Goal: Information Seeking & Learning: Find specific page/section

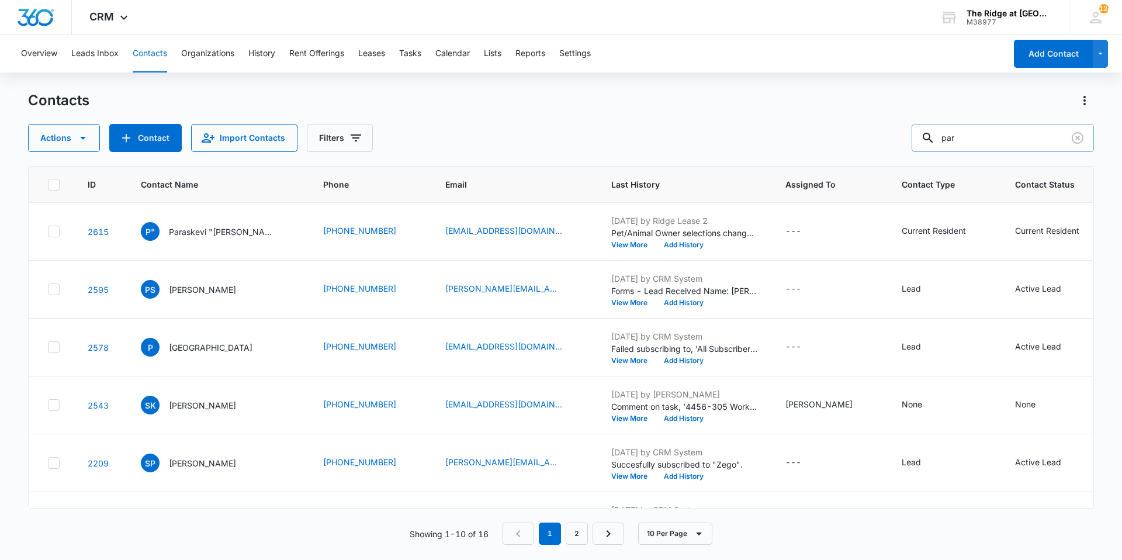
drag, startPoint x: 963, startPoint y: 140, endPoint x: 922, endPoint y: 134, distance: 41.4
click at [925, 135] on input "par" at bounding box center [1002, 138] width 182 height 28
type input "knoe"
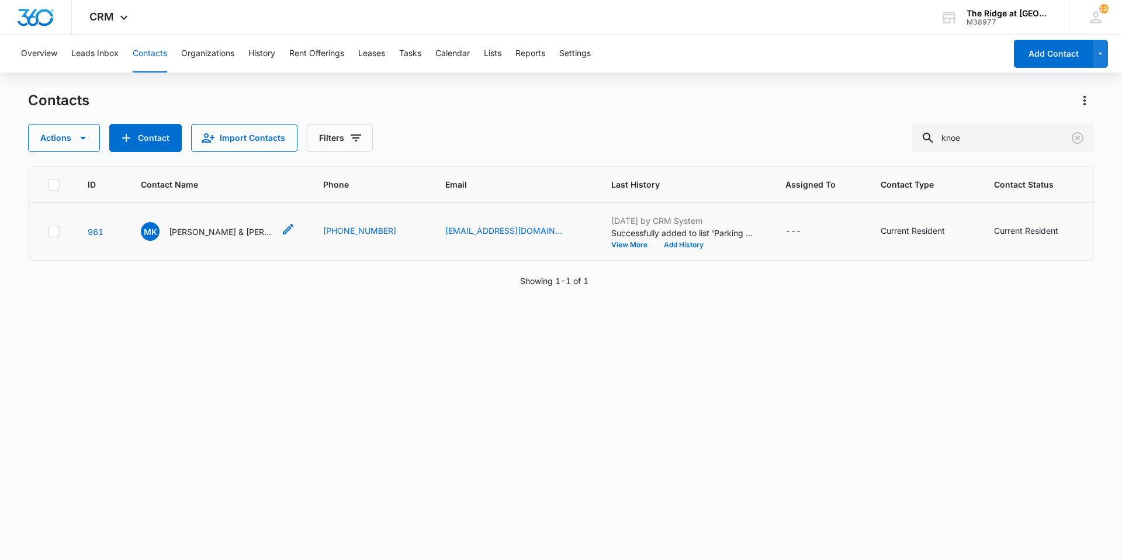
click at [214, 227] on p "[PERSON_NAME] & [PERSON_NAME]" at bounding box center [221, 231] width 105 height 12
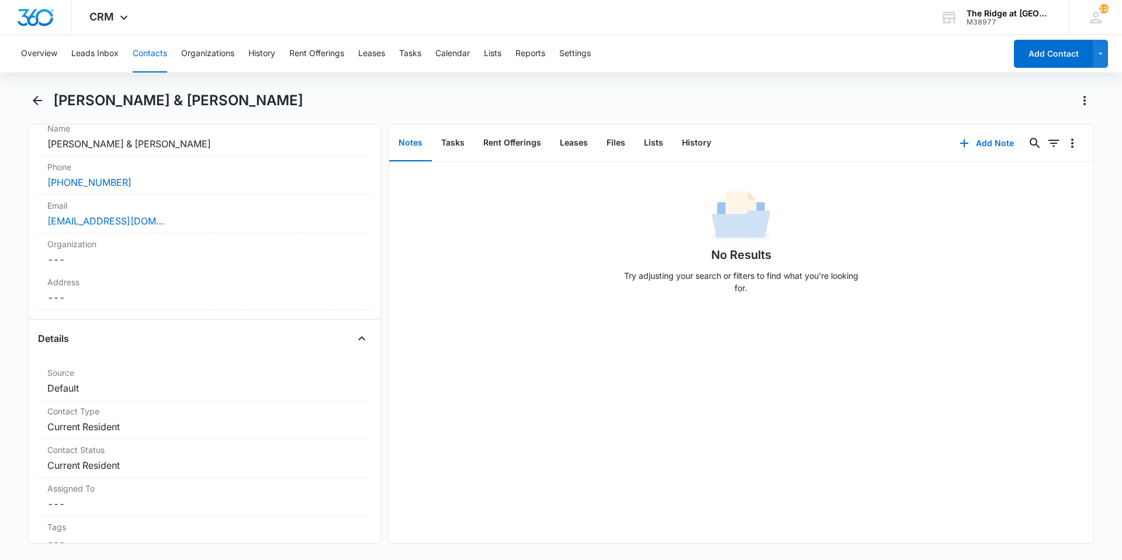
scroll to position [234, 0]
click at [28, 95] on button "Back" at bounding box center [37, 100] width 18 height 19
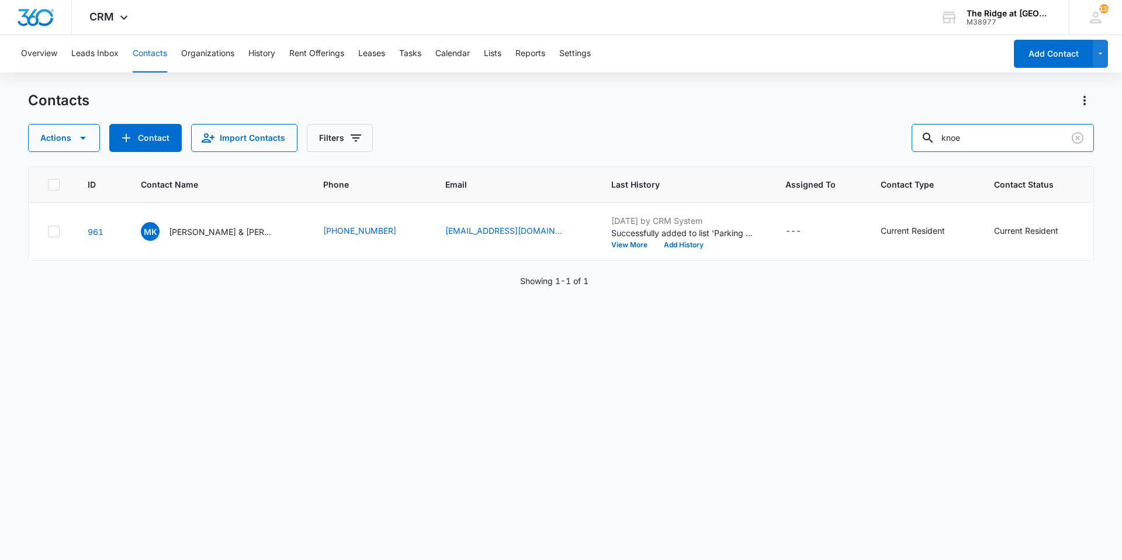
drag, startPoint x: 990, startPoint y: 133, endPoint x: 928, endPoint y: 116, distance: 64.2
click at [929, 136] on div "knoe" at bounding box center [1002, 138] width 182 height 28
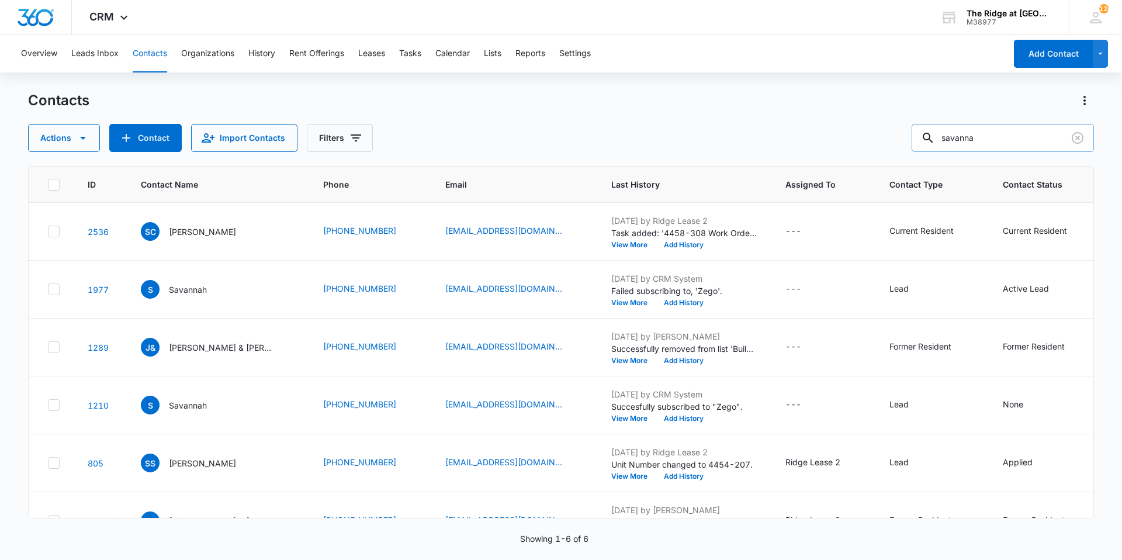
drag, startPoint x: 994, startPoint y: 136, endPoint x: 942, endPoint y: 136, distance: 52.0
click at [942, 136] on div "savanna" at bounding box center [1002, 138] width 182 height 28
type input "[PERSON_NAME]"
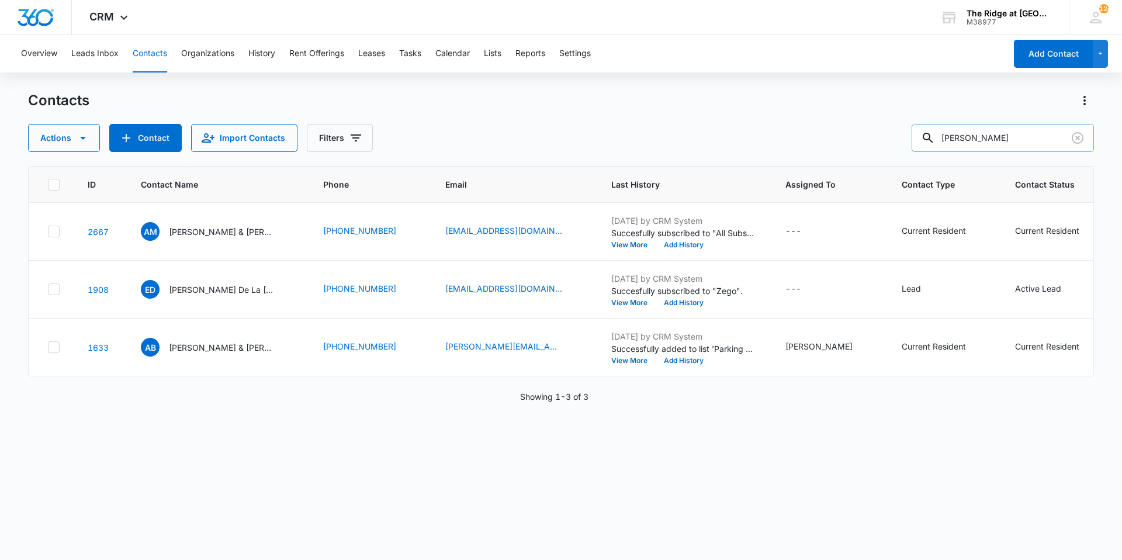
drag, startPoint x: 980, startPoint y: 137, endPoint x: 943, endPoint y: 139, distance: 36.3
click at [943, 139] on div "[PERSON_NAME]" at bounding box center [1002, 138] width 182 height 28
click at [192, 346] on p "[PERSON_NAME] & [PERSON_NAME] & [PERSON_NAME]" at bounding box center [221, 347] width 105 height 12
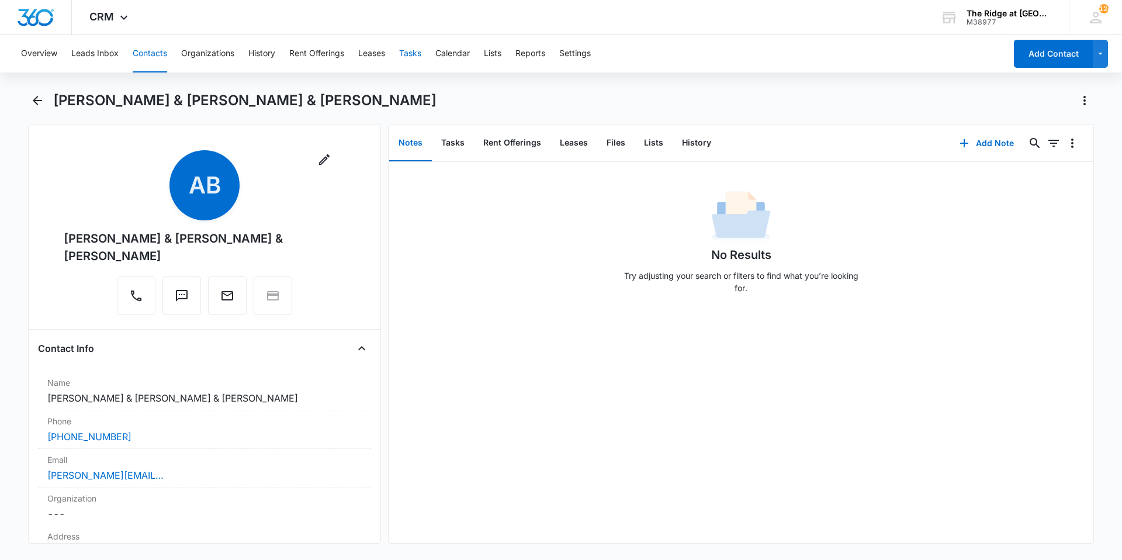
click at [414, 53] on button "Tasks" at bounding box center [410, 53] width 22 height 37
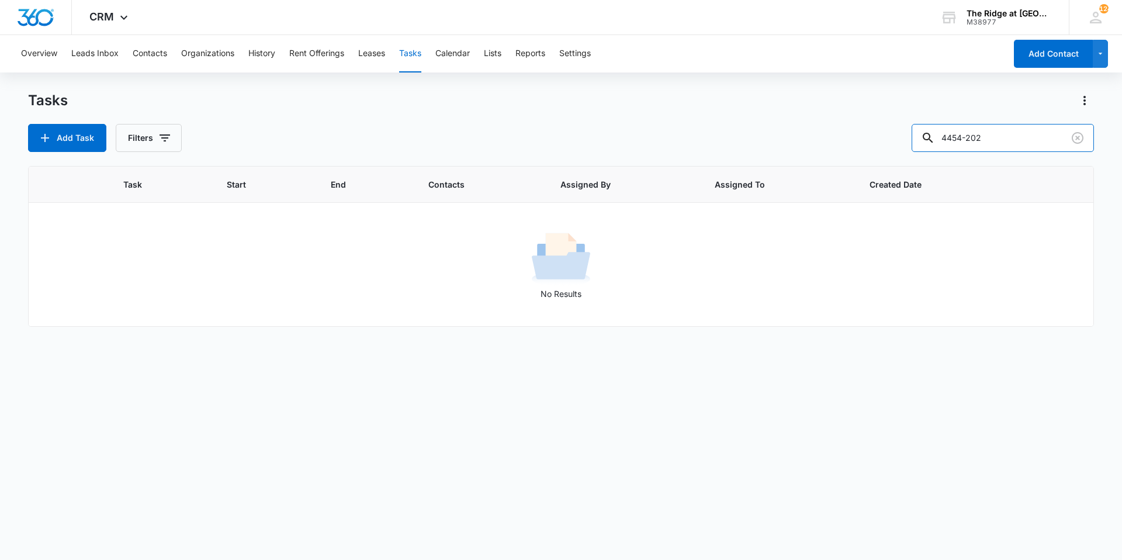
drag, startPoint x: 998, startPoint y: 139, endPoint x: 917, endPoint y: 136, distance: 81.3
click at [919, 136] on div "Add Task Filters 4454-202" at bounding box center [561, 138] width 1066 height 28
type input "e"
type input "4346-102"
click at [154, 129] on button "Filters" at bounding box center [149, 138] width 66 height 28
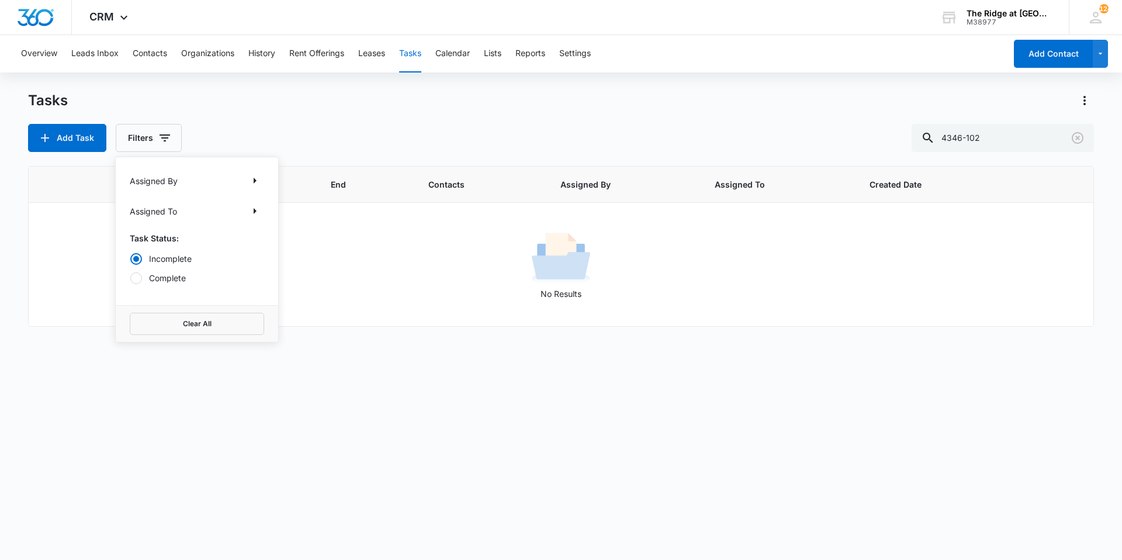
click at [161, 279] on label "Complete" at bounding box center [197, 278] width 134 height 12
click at [130, 278] on input "Complete" at bounding box center [130, 277] width 1 height 1
radio input "false"
radio input "true"
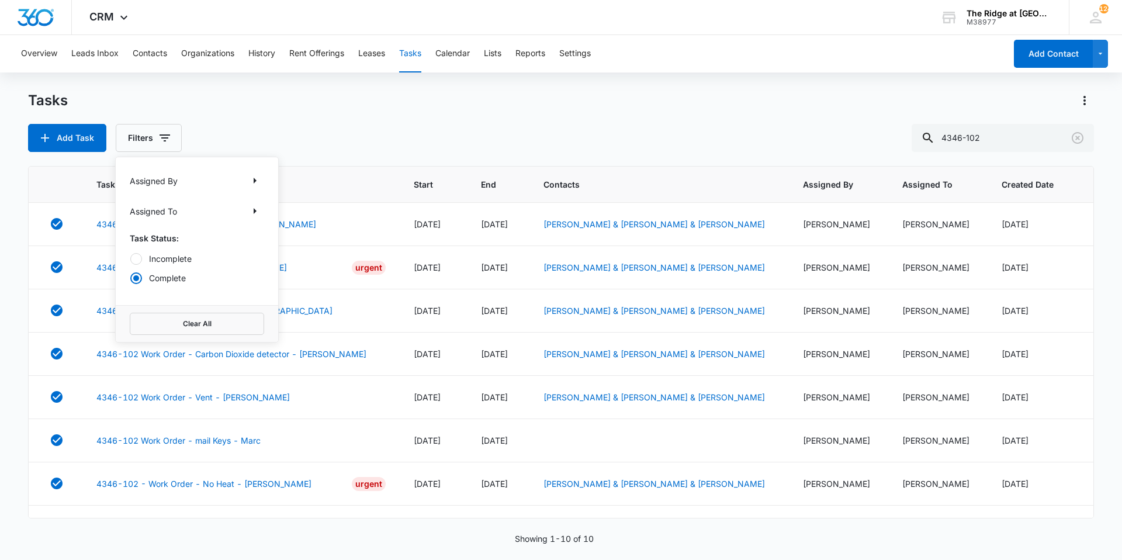
click at [266, 110] on div "Tasks Add Task Filters Assigned By Assigned To Task Status: Incomplete Complete…" at bounding box center [561, 121] width 1066 height 61
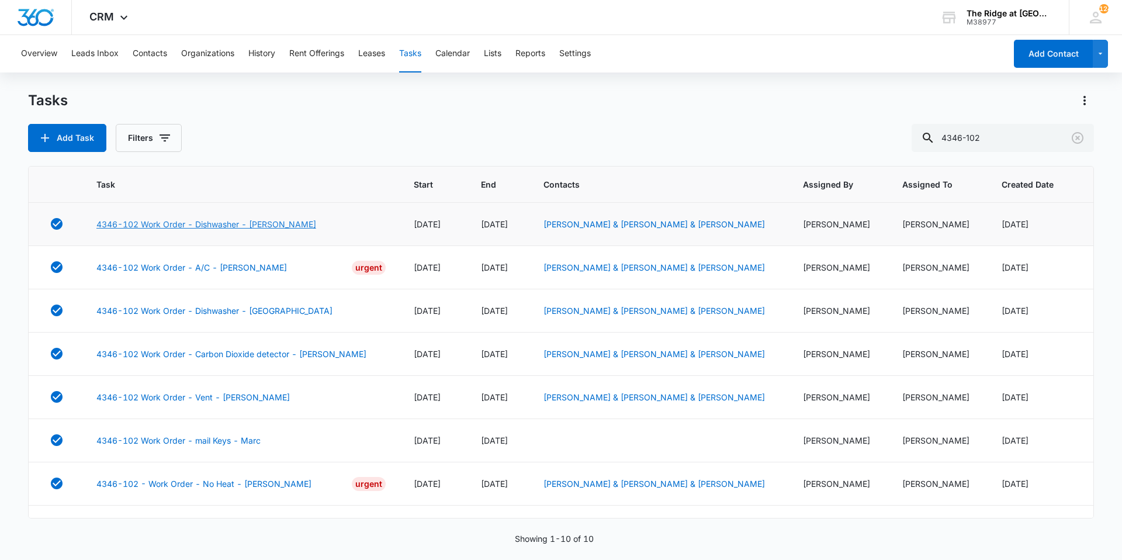
click at [214, 230] on link "4346-102 Work Order - Dishwasher - [PERSON_NAME]" at bounding box center [206, 224] width 220 height 12
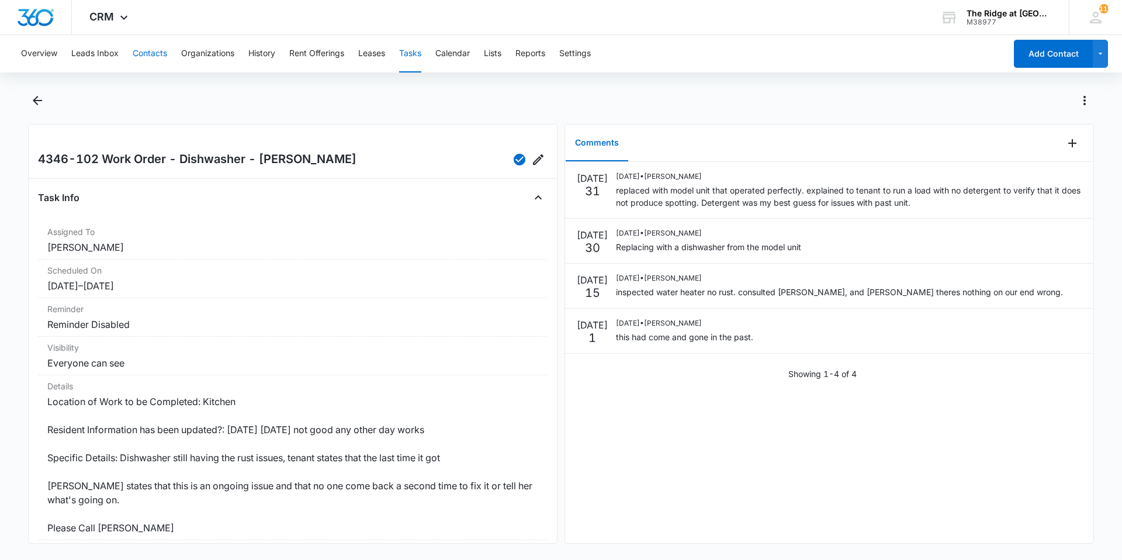
click at [154, 45] on button "Contacts" at bounding box center [150, 53] width 34 height 37
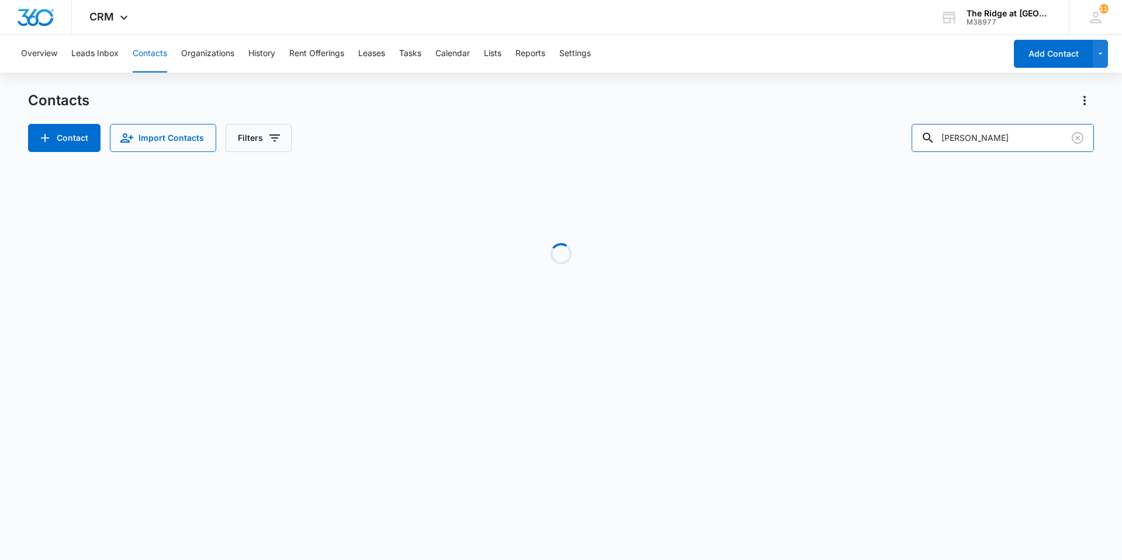
drag, startPoint x: 977, startPoint y: 136, endPoint x: 887, endPoint y: 106, distance: 94.4
click at [922, 139] on input "[PERSON_NAME]" at bounding box center [1002, 138] width 182 height 28
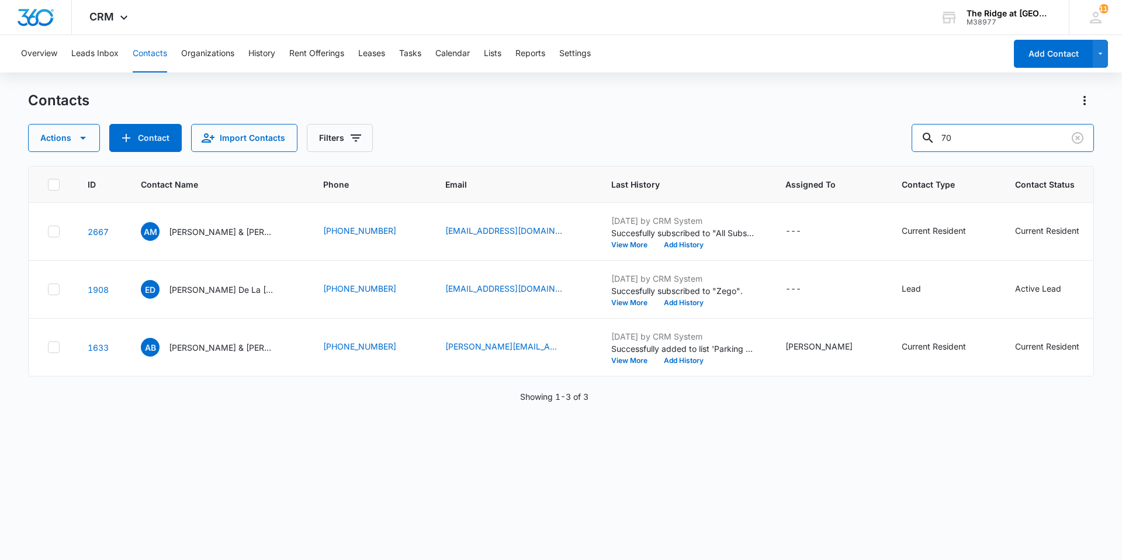
type input "7"
type input "hyunda tuscan"
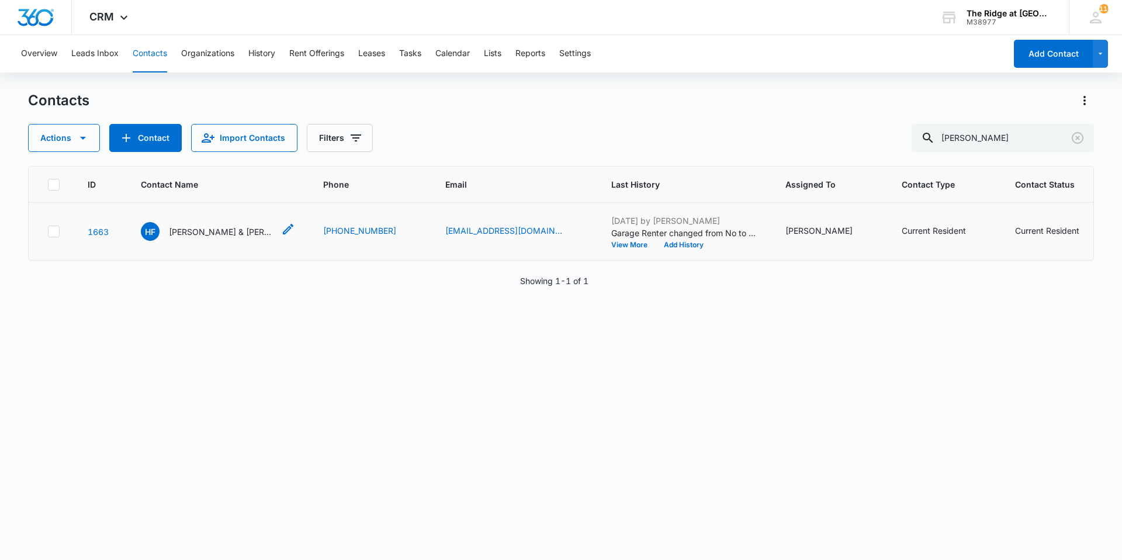
click at [223, 235] on p "Hansel Fernandez Ramirez & Daniela Valles Valdes" at bounding box center [221, 231] width 105 height 12
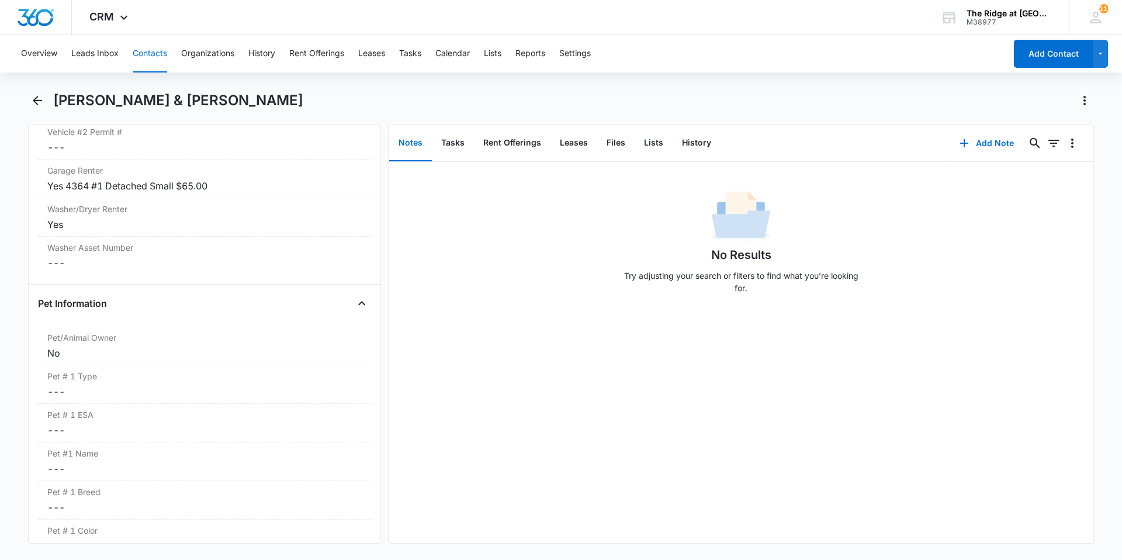
scroll to position [1168, 0]
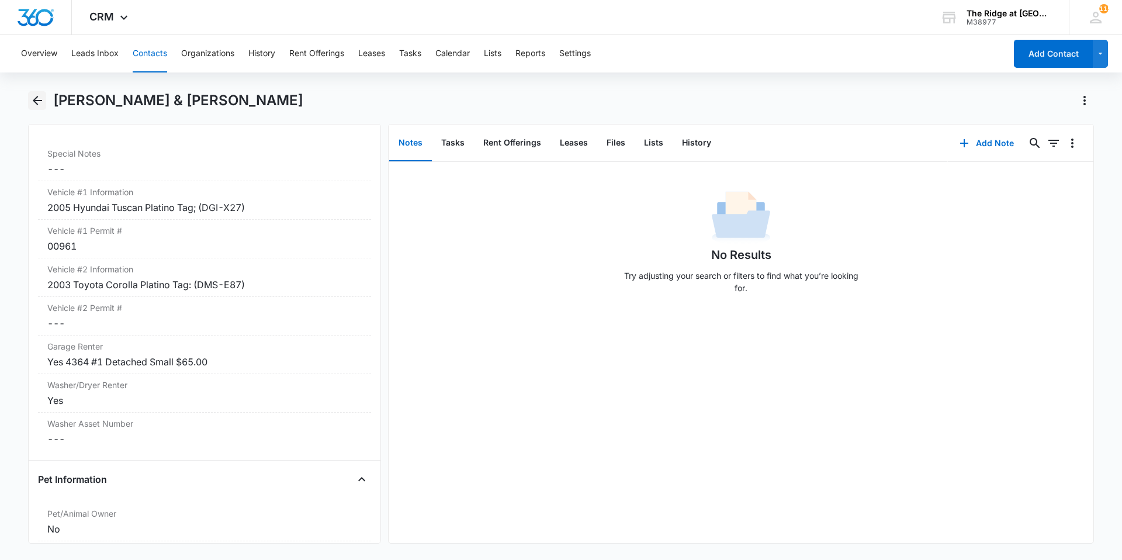
click at [38, 97] on icon "Back" at bounding box center [37, 100] width 14 height 14
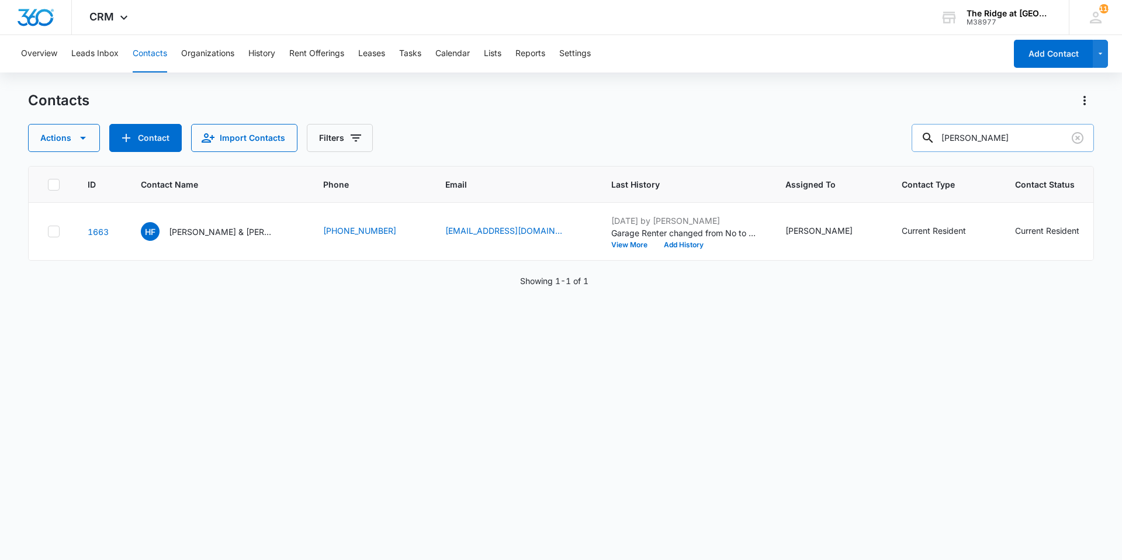
drag, startPoint x: 983, startPoint y: 139, endPoint x: 928, endPoint y: 144, distance: 55.2
click at [935, 144] on div "hyunda tuscan" at bounding box center [1002, 138] width 182 height 28
drag, startPoint x: 988, startPoint y: 140, endPoint x: 928, endPoint y: 137, distance: 60.3
click at [928, 137] on input "tuscan" at bounding box center [1002, 138] width 182 height 28
type input "tucsan"
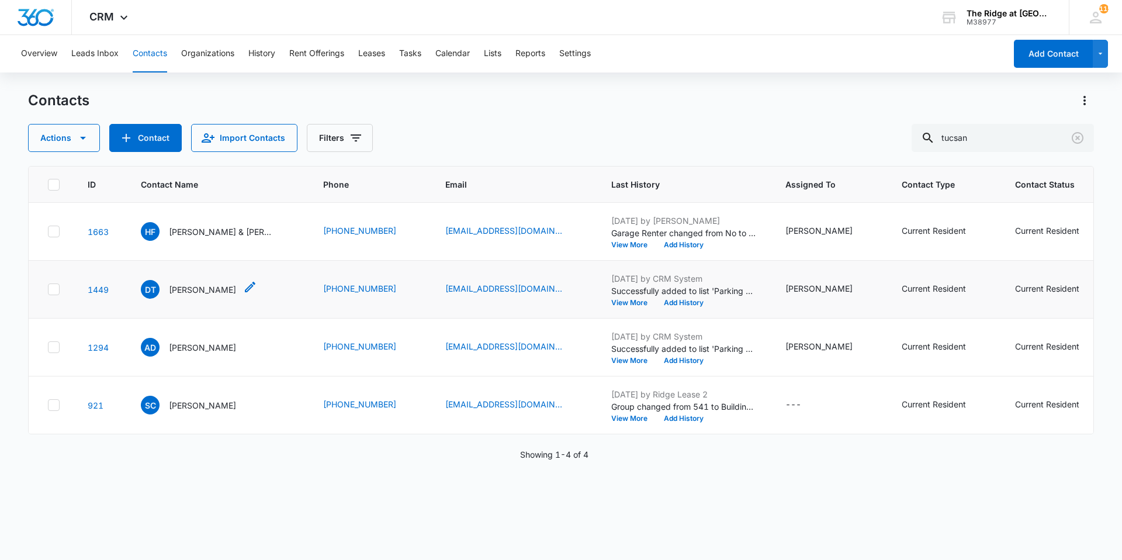
click at [186, 288] on p "Dayniel Torriente" at bounding box center [202, 289] width 67 height 12
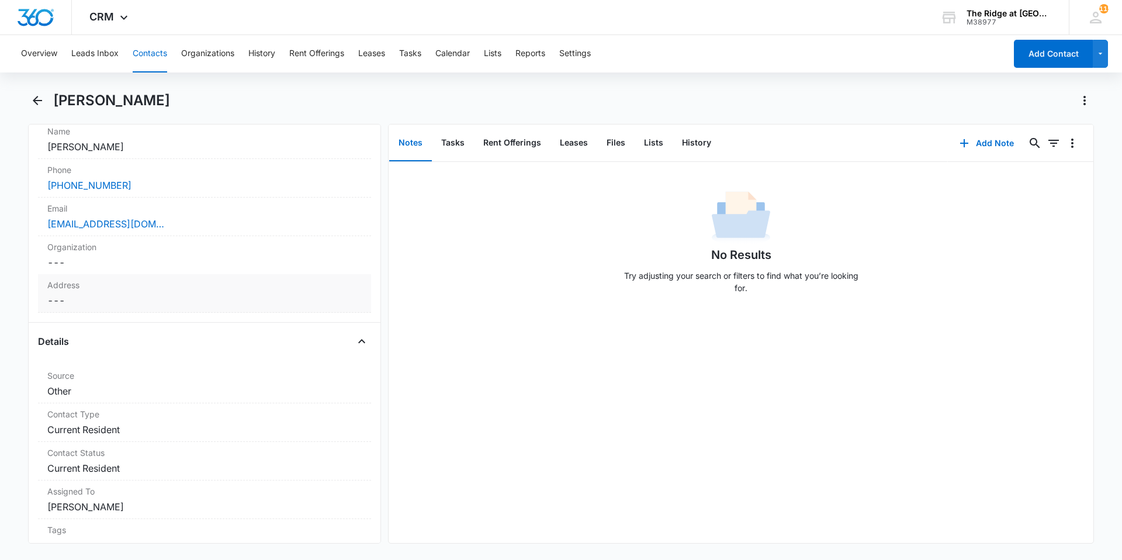
scroll to position [292, 0]
